Goal: Transaction & Acquisition: Download file/media

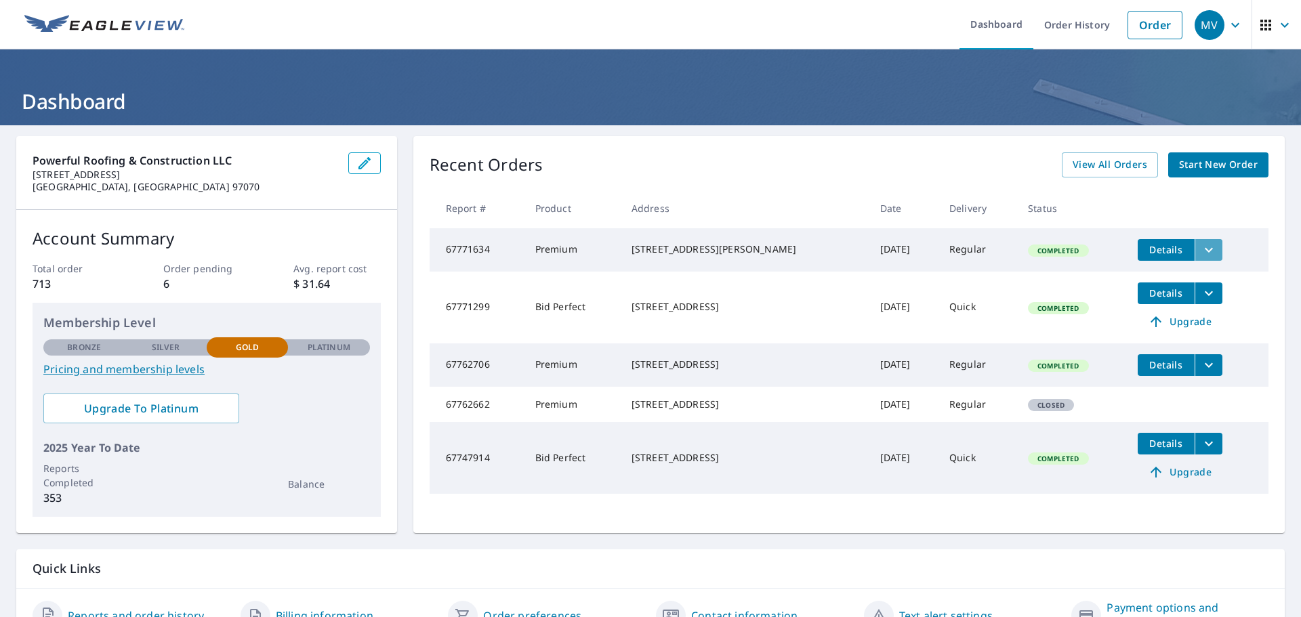
click at [1203, 255] on icon "filesDropdownBtn-67771634" at bounding box center [1208, 250] width 16 height 16
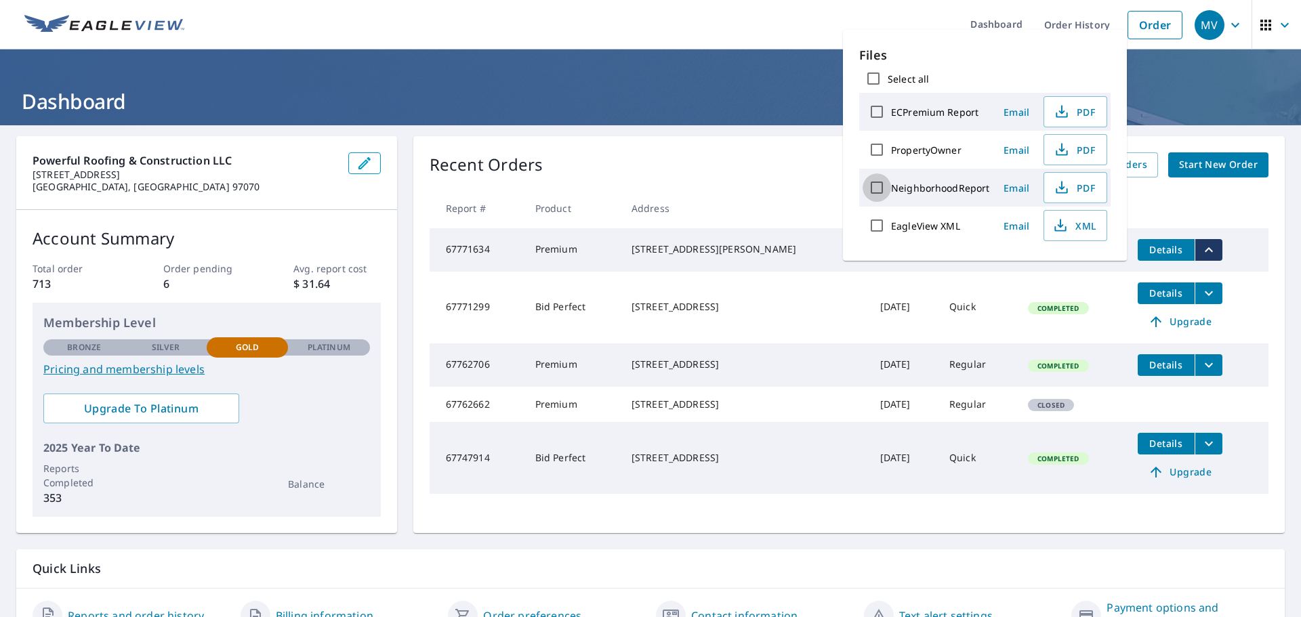
click at [879, 185] on input "NeighborhoodReport" at bounding box center [876, 187] width 28 height 28
checkbox input "true"
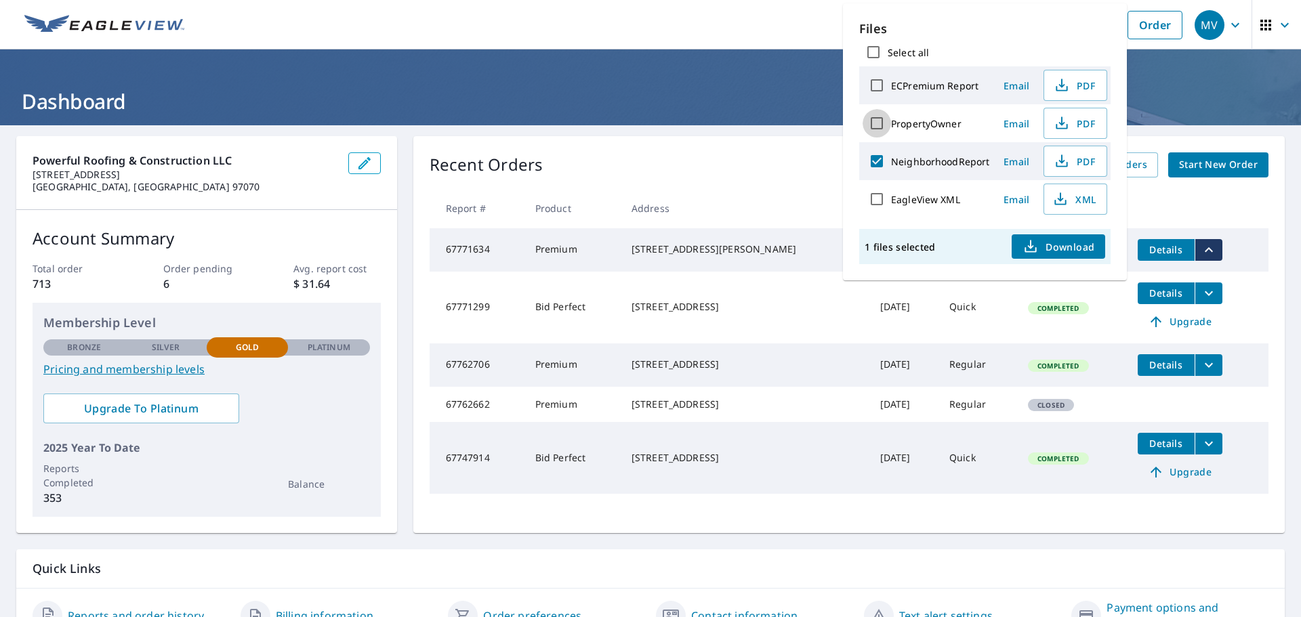
click at [880, 126] on input "PropertyOwner" at bounding box center [876, 123] width 28 height 28
checkbox input "true"
click at [881, 87] on input "ECPremium Report" at bounding box center [876, 85] width 28 height 28
checkbox input "true"
click at [1062, 246] on span "Download" at bounding box center [1058, 246] width 72 height 16
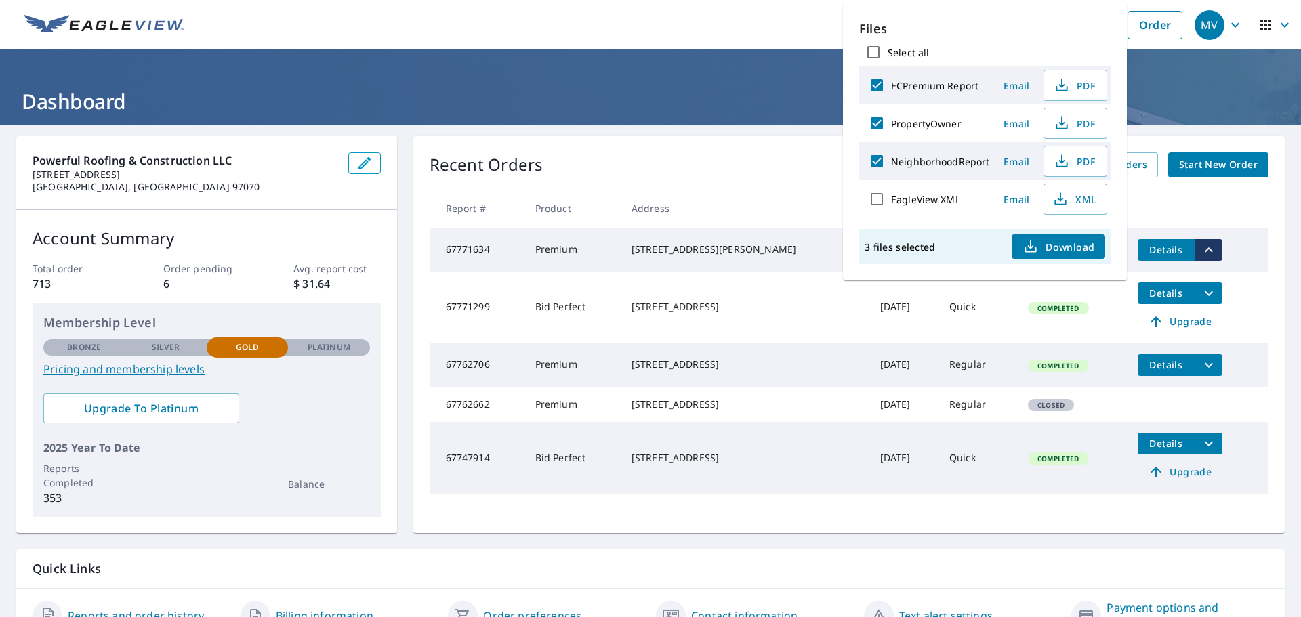
click at [751, 152] on div "Recent Orders View All Orders Start New Order Report # Product Address Date Del…" at bounding box center [848, 334] width 871 height 397
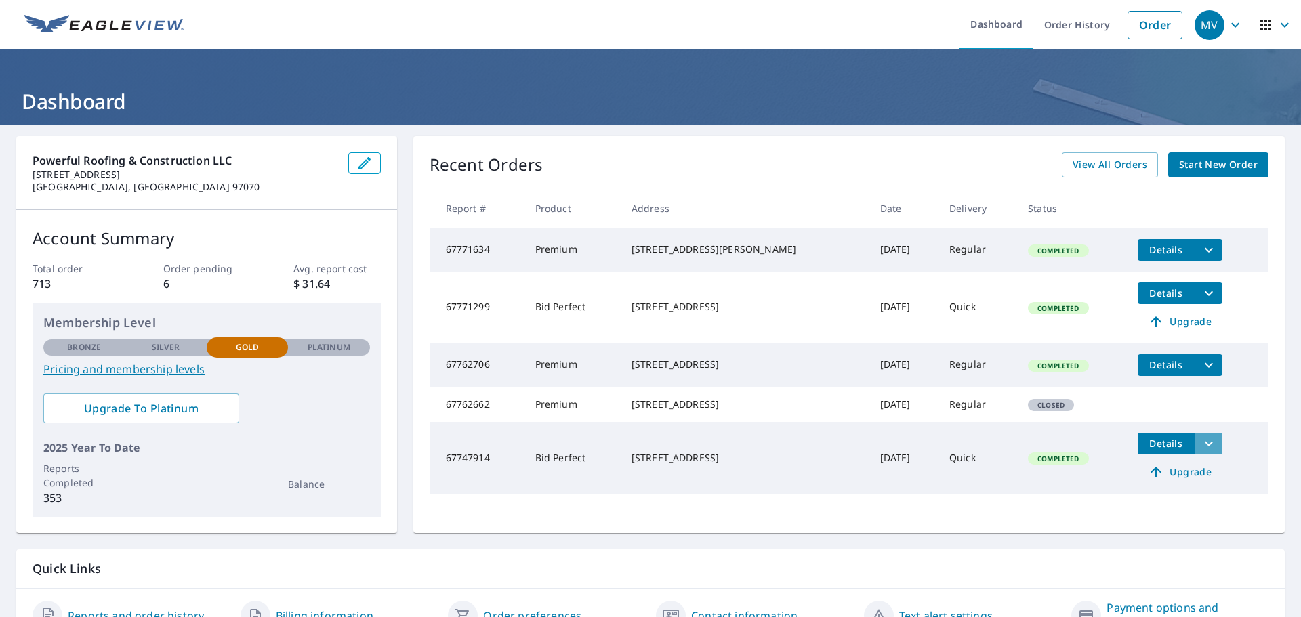
click at [1204, 446] on icon "filesDropdownBtn-67747914" at bounding box center [1208, 443] width 8 height 5
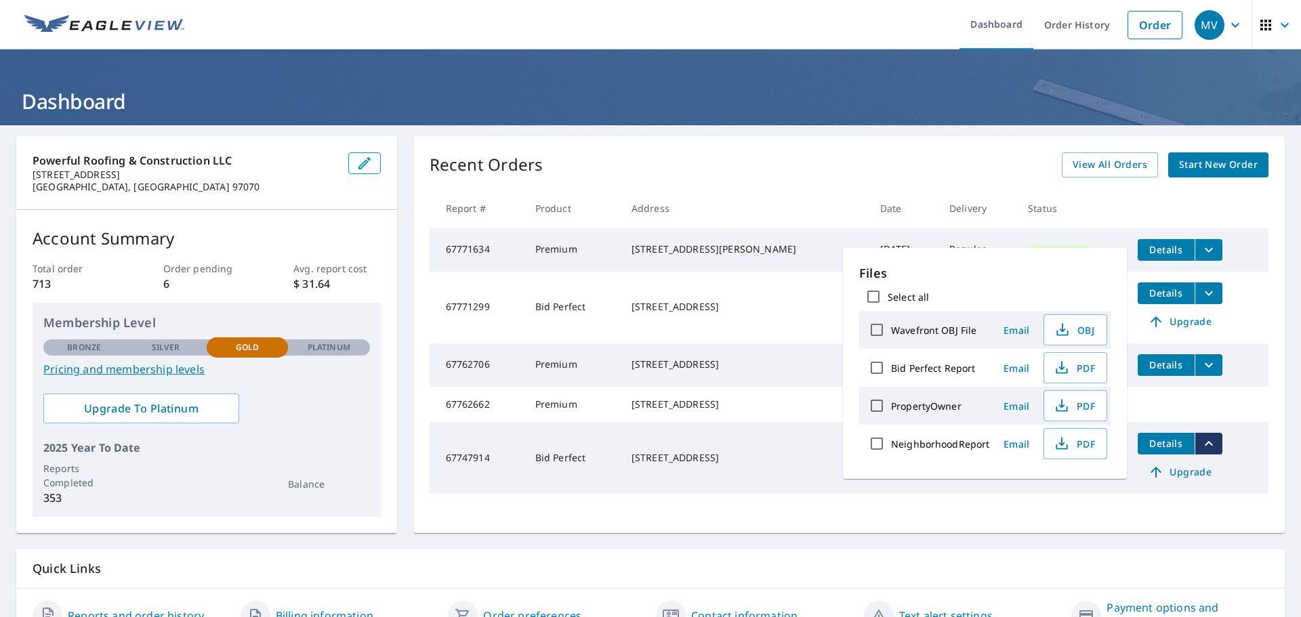
click at [879, 368] on input "Bid Perfect Report" at bounding box center [876, 368] width 28 height 28
checkbox input "true"
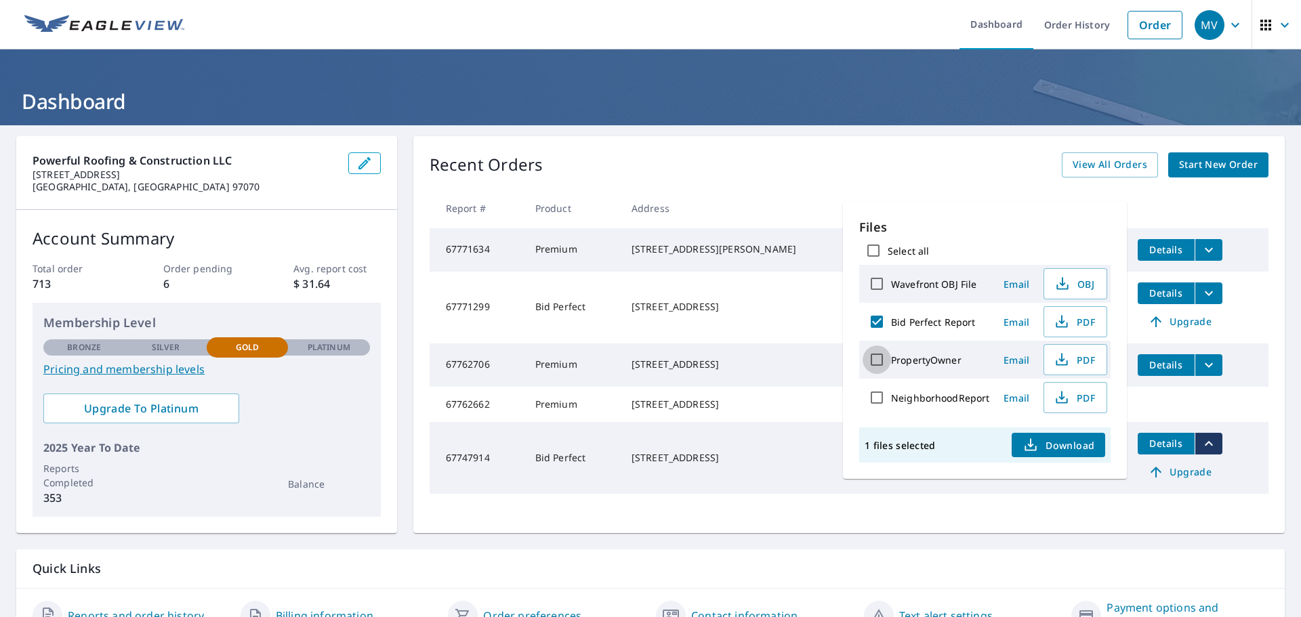
click at [876, 359] on input "PropertyOwner" at bounding box center [876, 359] width 28 height 28
checkbox input "true"
click at [872, 401] on input "NeighborhoodReport" at bounding box center [876, 397] width 28 height 28
checkbox input "true"
click at [1055, 446] on span "Download" at bounding box center [1058, 445] width 72 height 16
